Goal: Task Accomplishment & Management: Complete application form

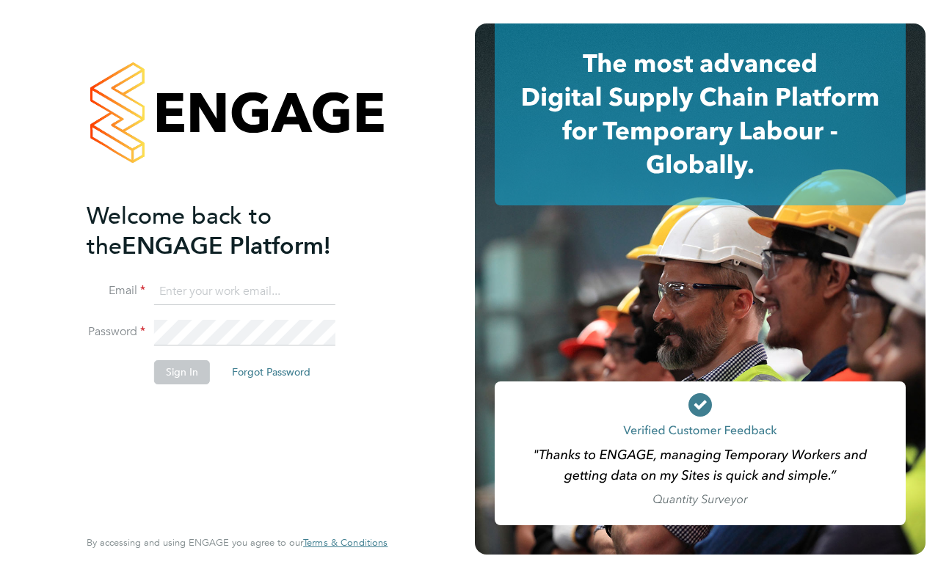
type input "[EMAIL_ADDRESS][DOMAIN_NAME]"
click at [188, 364] on button "Sign In" at bounding box center [182, 371] width 56 height 23
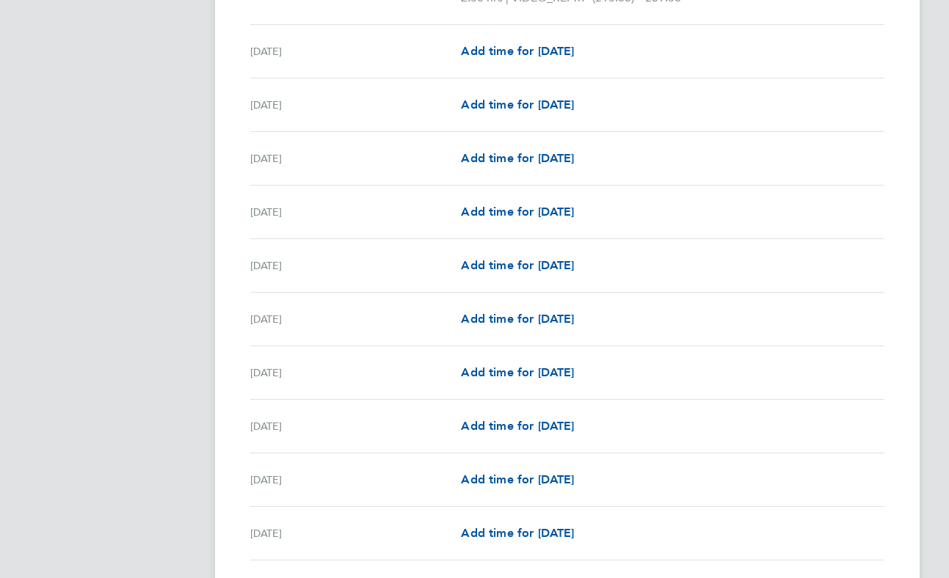
scroll to position [1340, 0]
click at [495, 434] on span "Add time for Thu 25 Sep" at bounding box center [517, 427] width 113 height 14
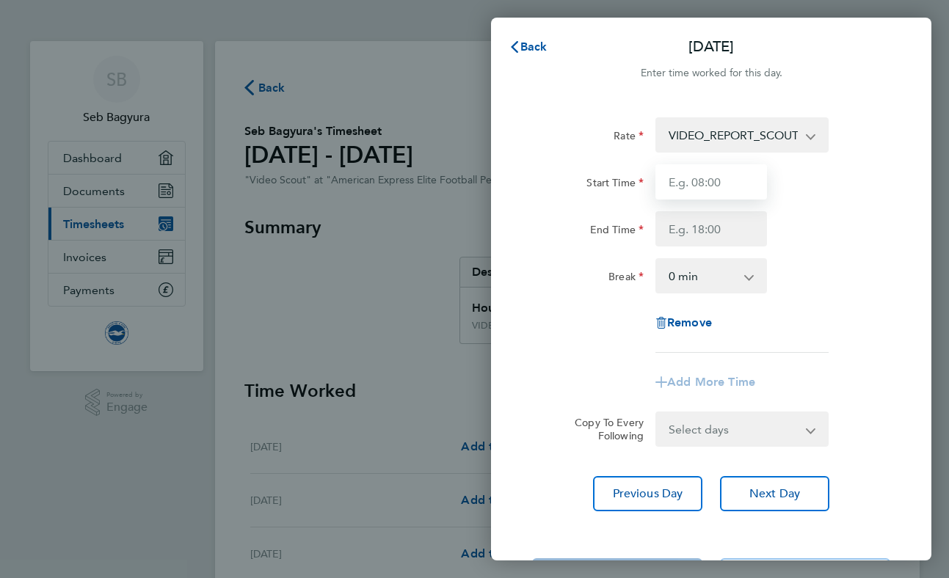
click at [685, 186] on input "Start Time" at bounding box center [711, 181] width 112 height 35
click at [710, 180] on input "Start Time" at bounding box center [711, 181] width 112 height 35
click at [708, 237] on input "End Time" at bounding box center [711, 228] width 112 height 35
click at [713, 182] on input "Start Time" at bounding box center [711, 181] width 112 height 35
type input "10:00"
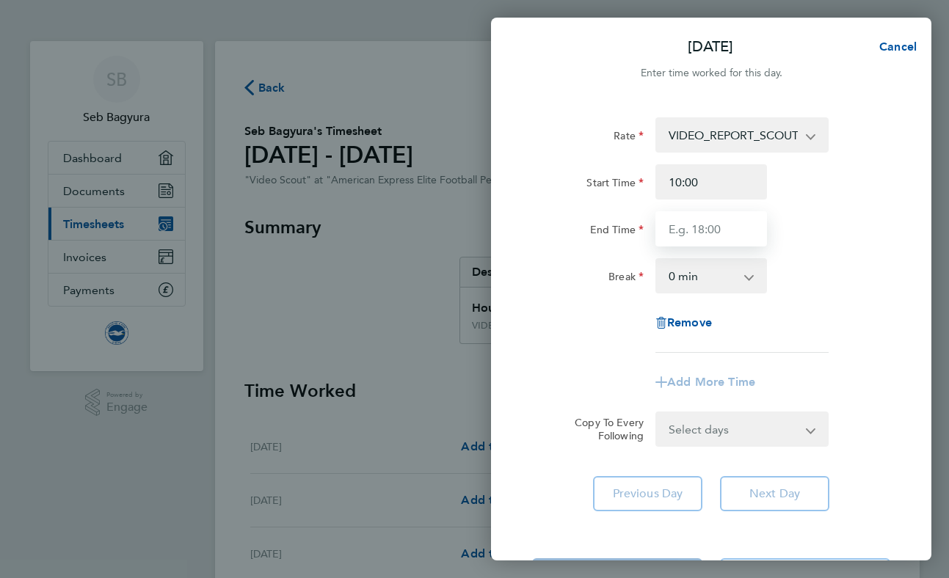
click at [714, 231] on input "End Time" at bounding box center [711, 228] width 112 height 35
type input "12:30"
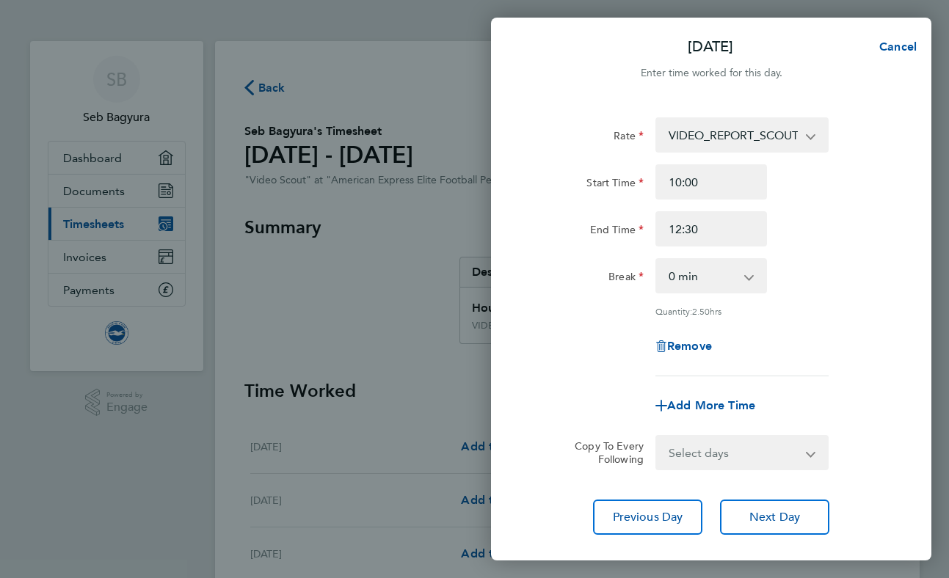
click at [815, 238] on div "End Time 12:30" at bounding box center [711, 228] width 370 height 35
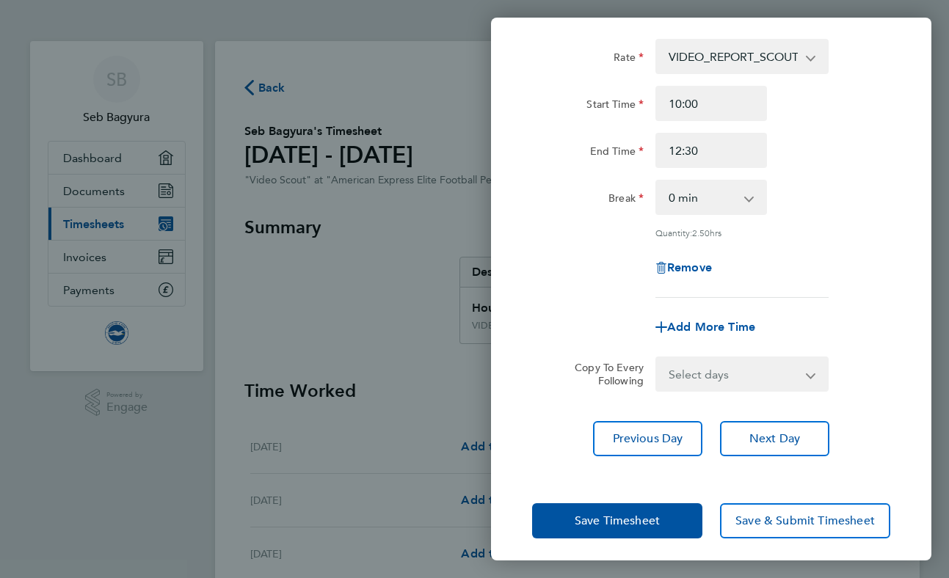
scroll to position [78, 0]
click at [725, 205] on select "0 min 15 min 30 min 45 min 60 min 75 min 90 min" at bounding box center [702, 198] width 91 height 32
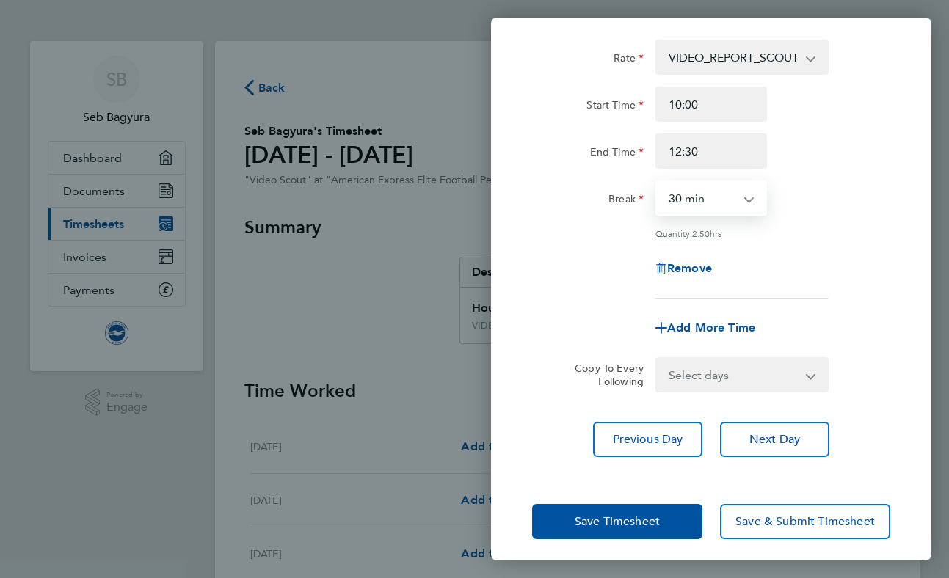
click at [657, 182] on select "0 min 15 min 30 min 45 min 60 min 75 min 90 min" at bounding box center [702, 198] width 91 height 32
click at [735, 194] on select "0 min 15 min 30 min 45 min 60 min 75 min 90 min" at bounding box center [702, 198] width 91 height 32
select select "0"
click at [657, 182] on select "0 min 15 min 30 min 45 min 60 min 75 min 90 min" at bounding box center [702, 198] width 91 height 32
click at [599, 514] on span "Save Timesheet" at bounding box center [616, 521] width 85 height 15
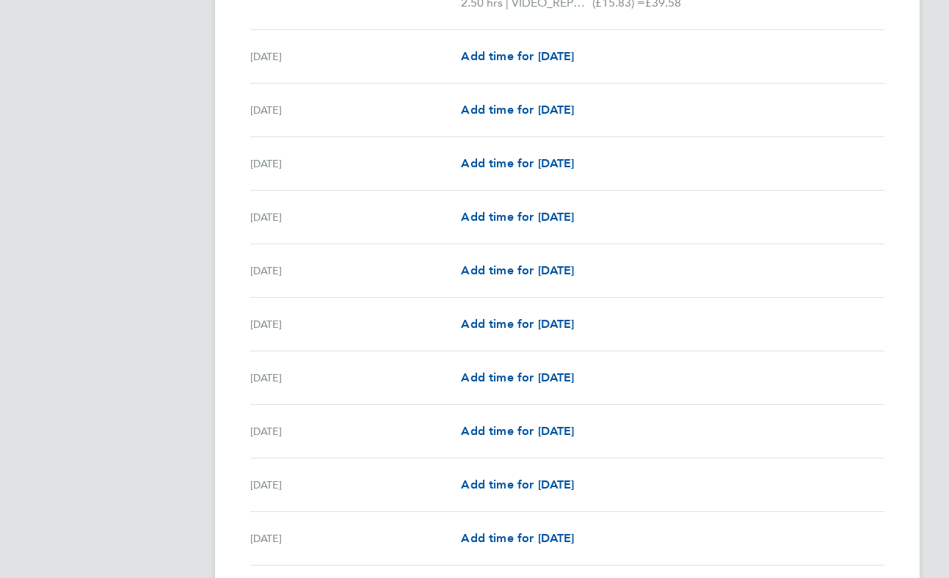
scroll to position [135, 0]
